Goal: Transaction & Acquisition: Purchase product/service

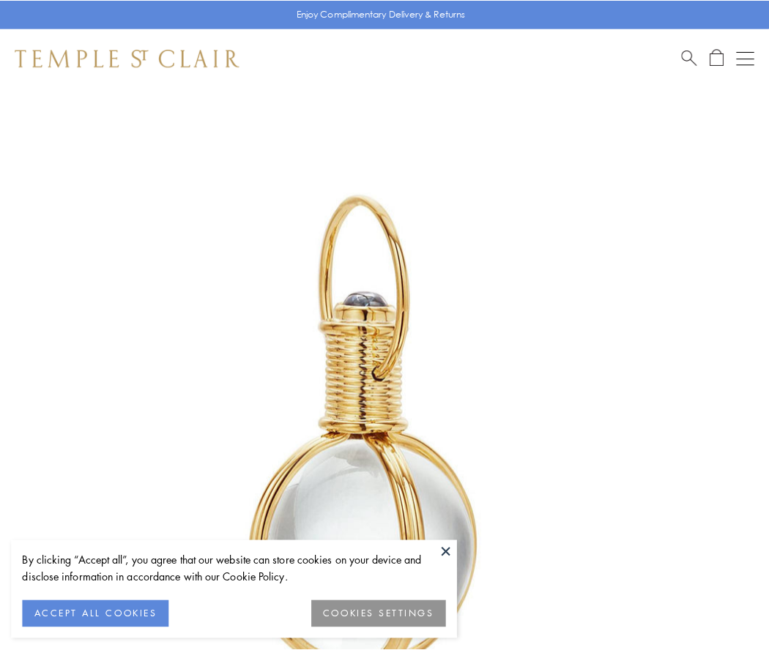
scroll to position [382, 0]
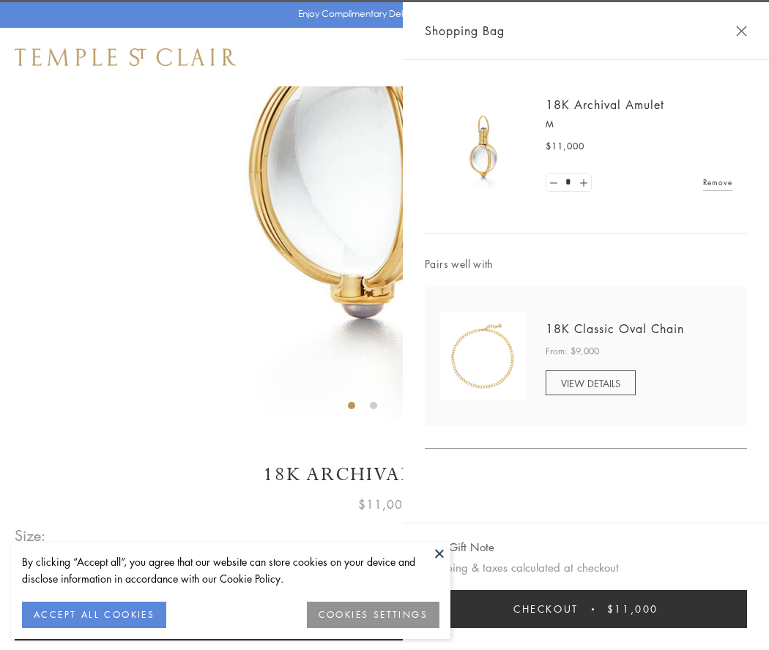
click at [586, 609] on button "Checkout $11,000" at bounding box center [586, 609] width 322 height 38
